Goal: Task Accomplishment & Management: Use online tool/utility

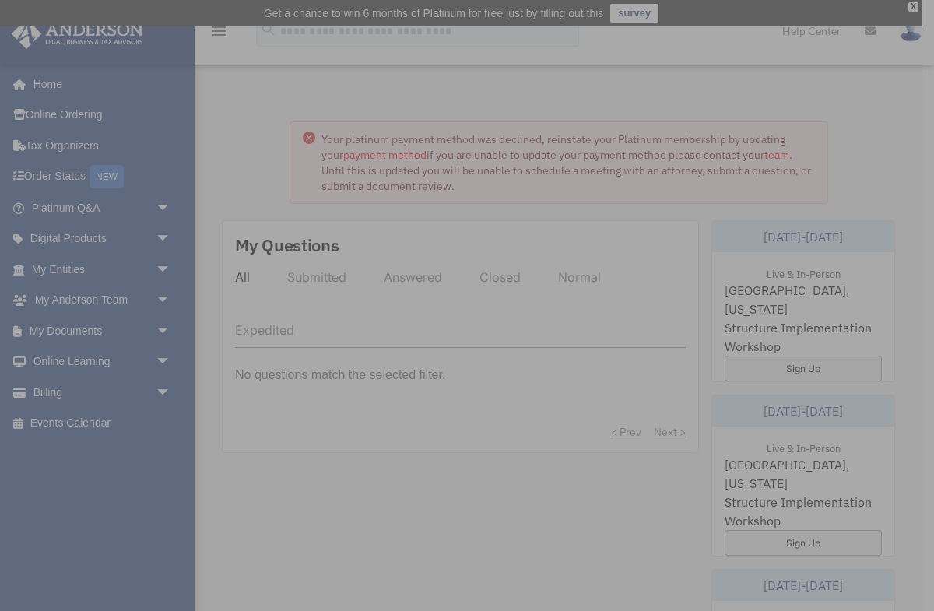
scroll to position [40, 0]
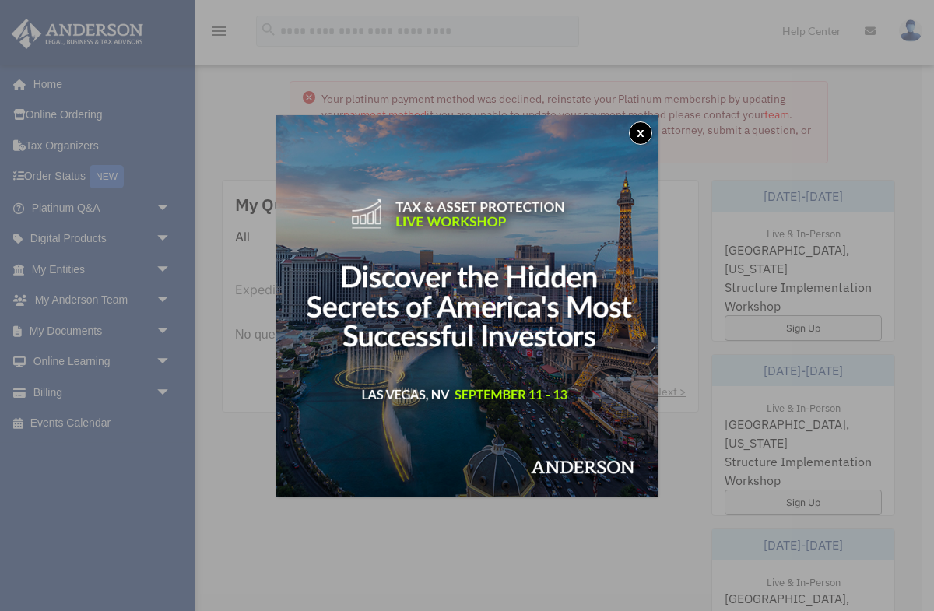
click at [636, 132] on button "x" at bounding box center [640, 132] width 23 height 23
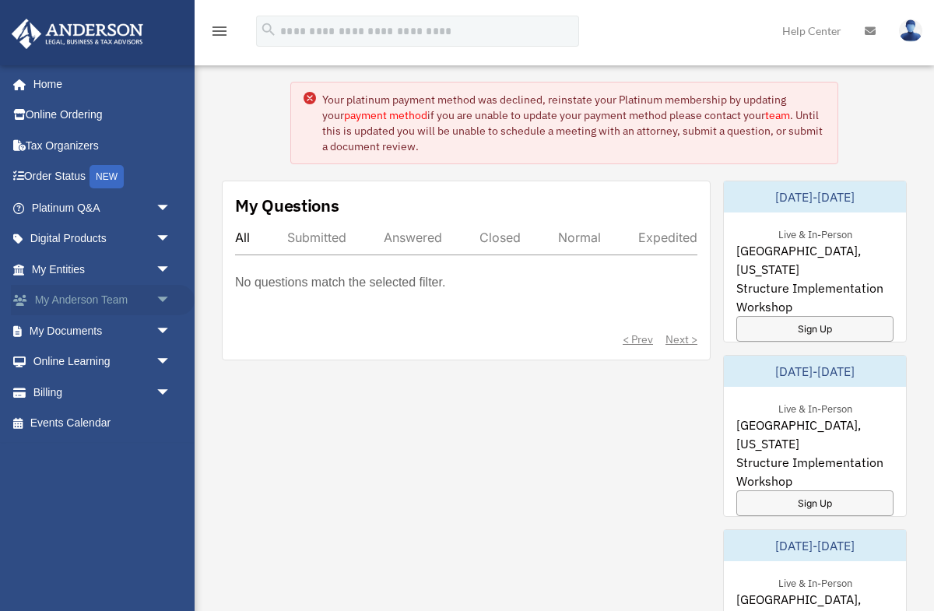
click at [146, 297] on link "My Anderson Team arrow_drop_down" at bounding box center [103, 300] width 184 height 31
click at [161, 299] on span "arrow_drop_down" at bounding box center [171, 301] width 31 height 32
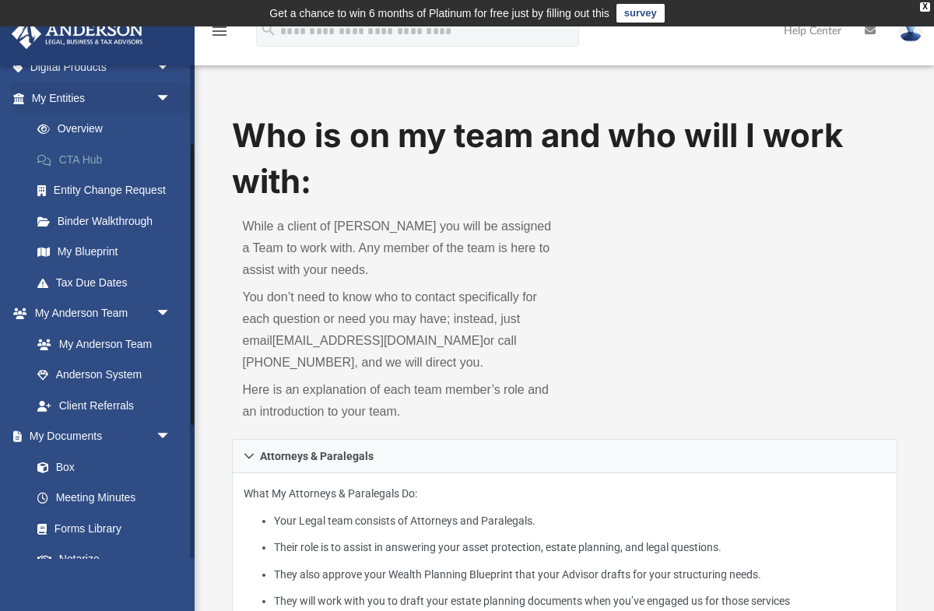
scroll to position [176, 0]
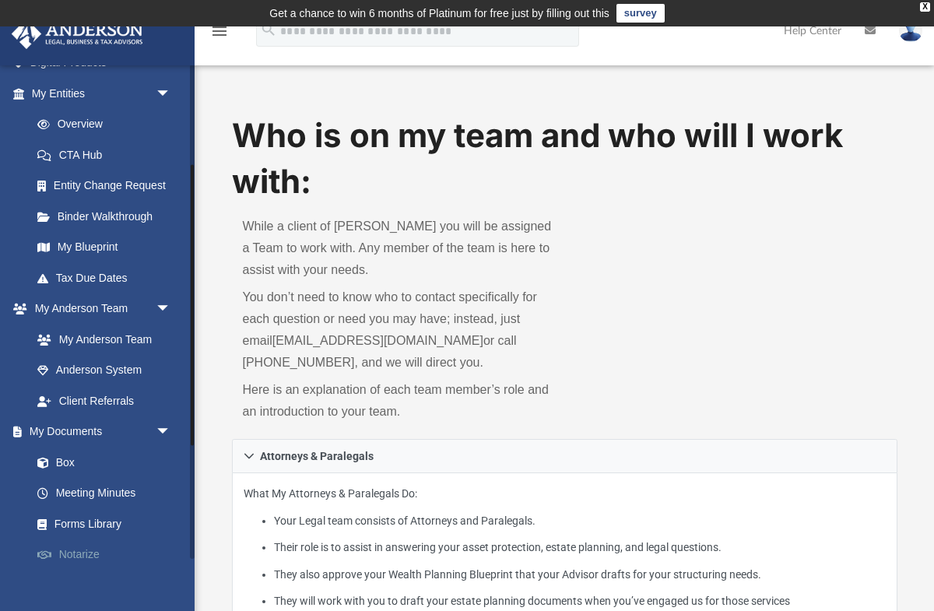
click at [86, 550] on link "Notarize" at bounding box center [108, 554] width 173 height 31
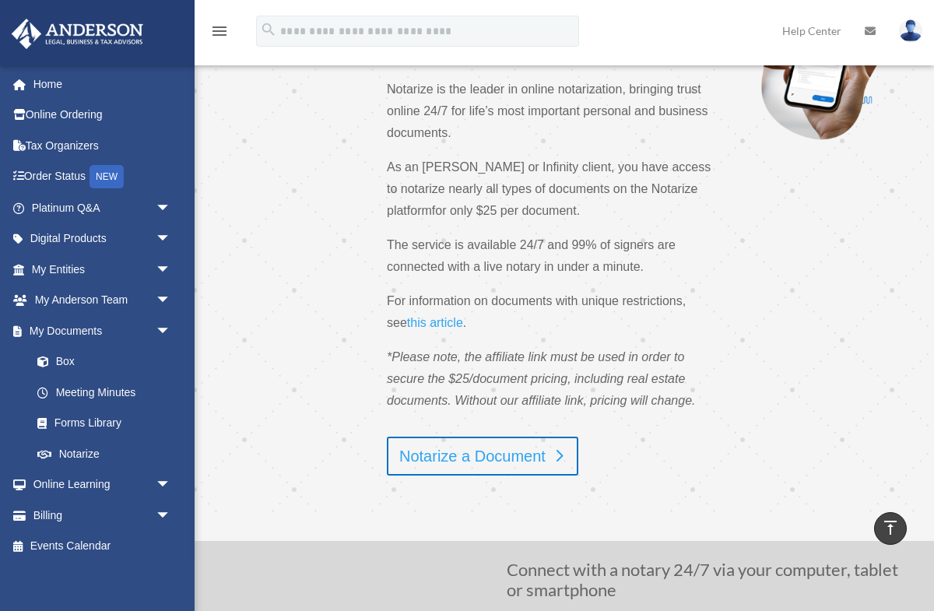
scroll to position [128, 0]
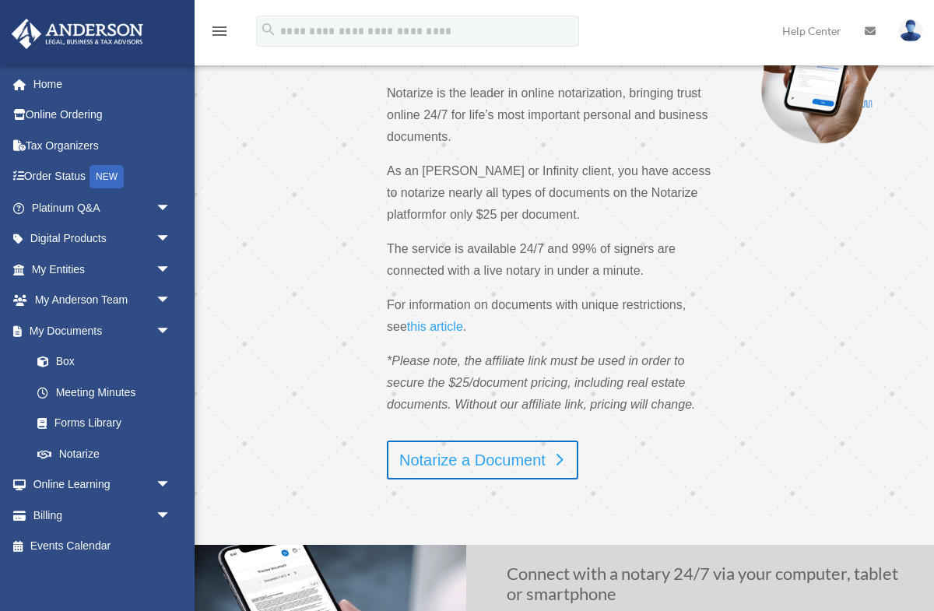
click at [464, 464] on link "Notarize a Document" at bounding box center [483, 460] width 192 height 39
